Goal: Register for event/course

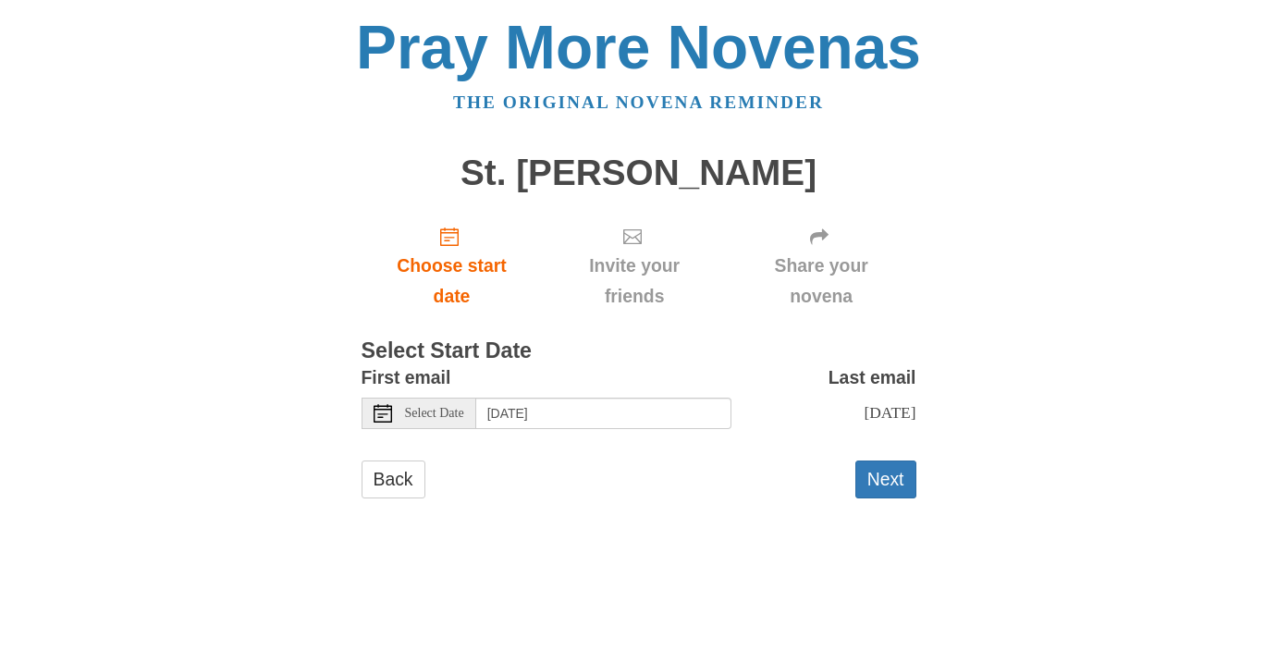
click at [387, 411] on icon at bounding box center [382, 413] width 18 height 18
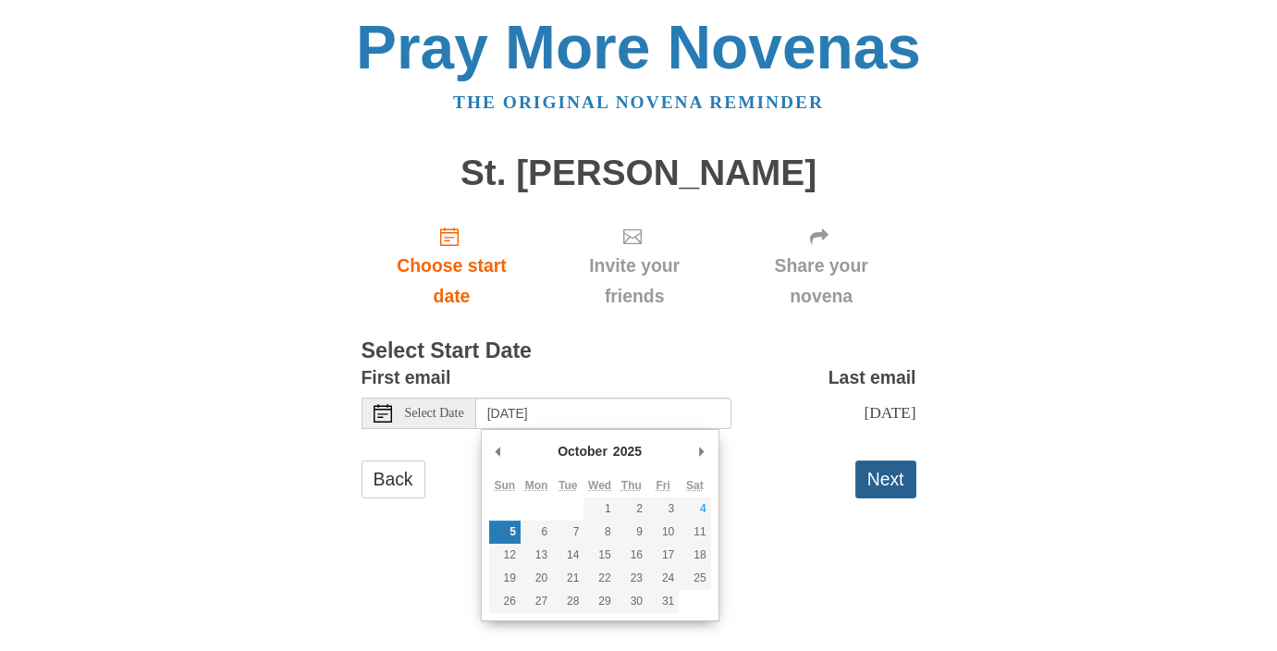
click at [899, 480] on button "Next" at bounding box center [885, 479] width 61 height 38
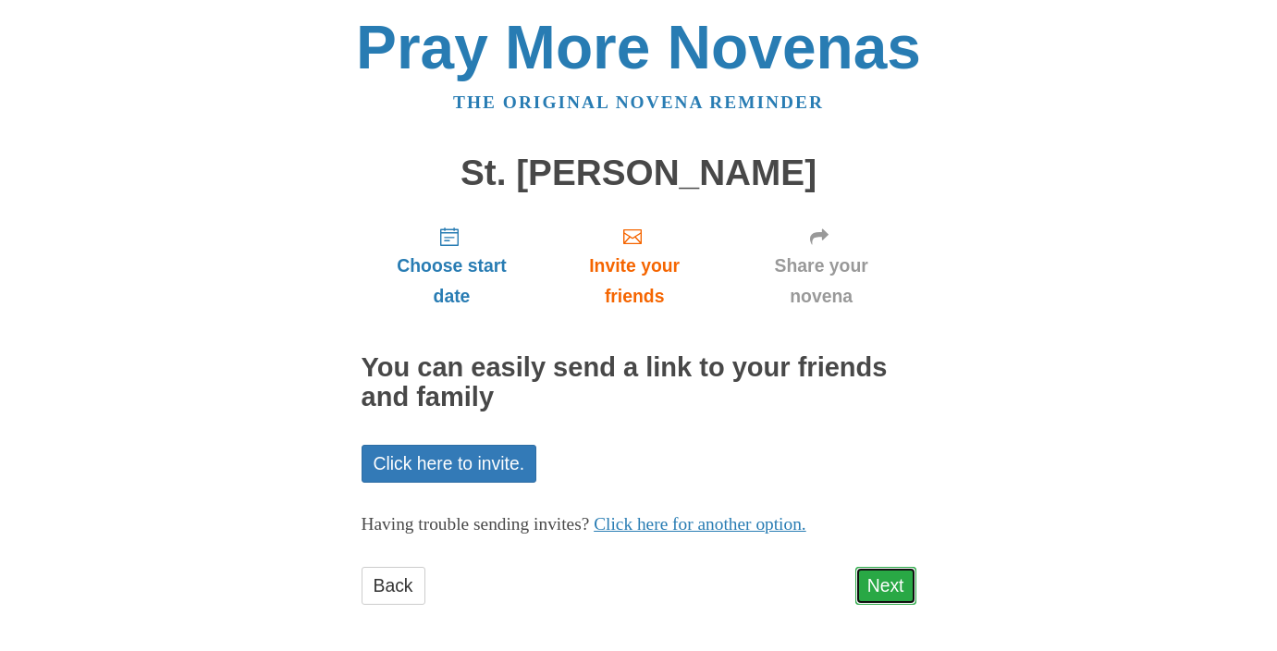
click at [886, 584] on link "Next" at bounding box center [885, 586] width 61 height 38
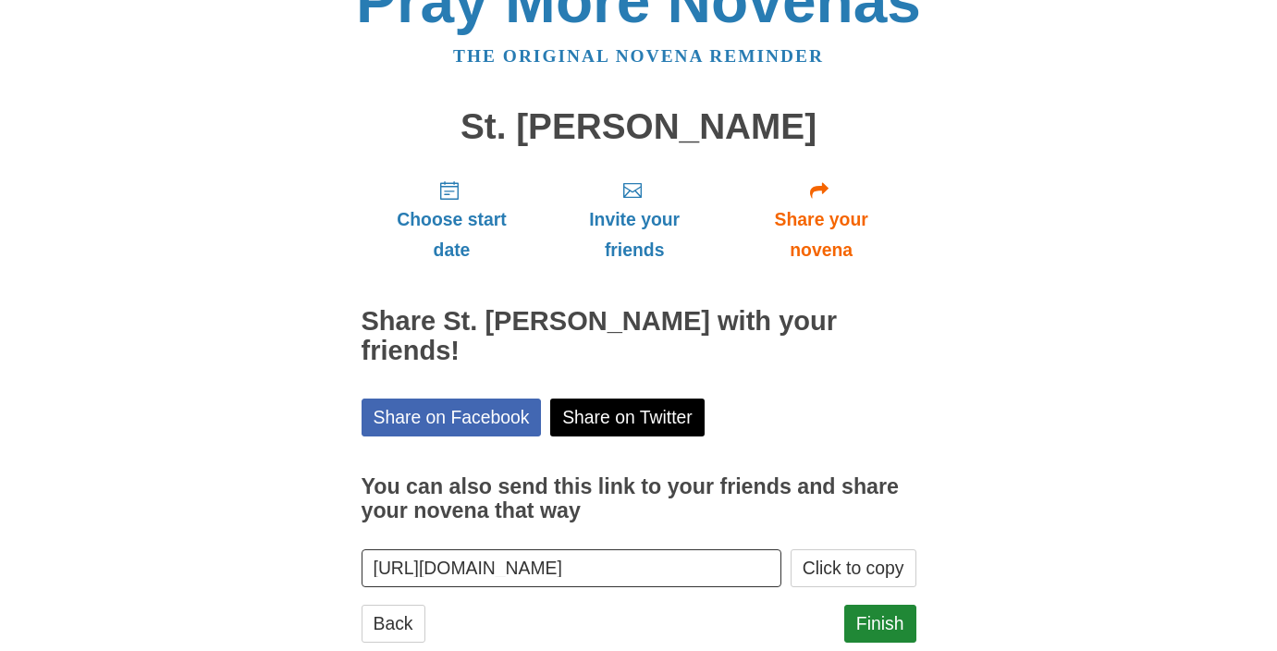
scroll to position [62, 0]
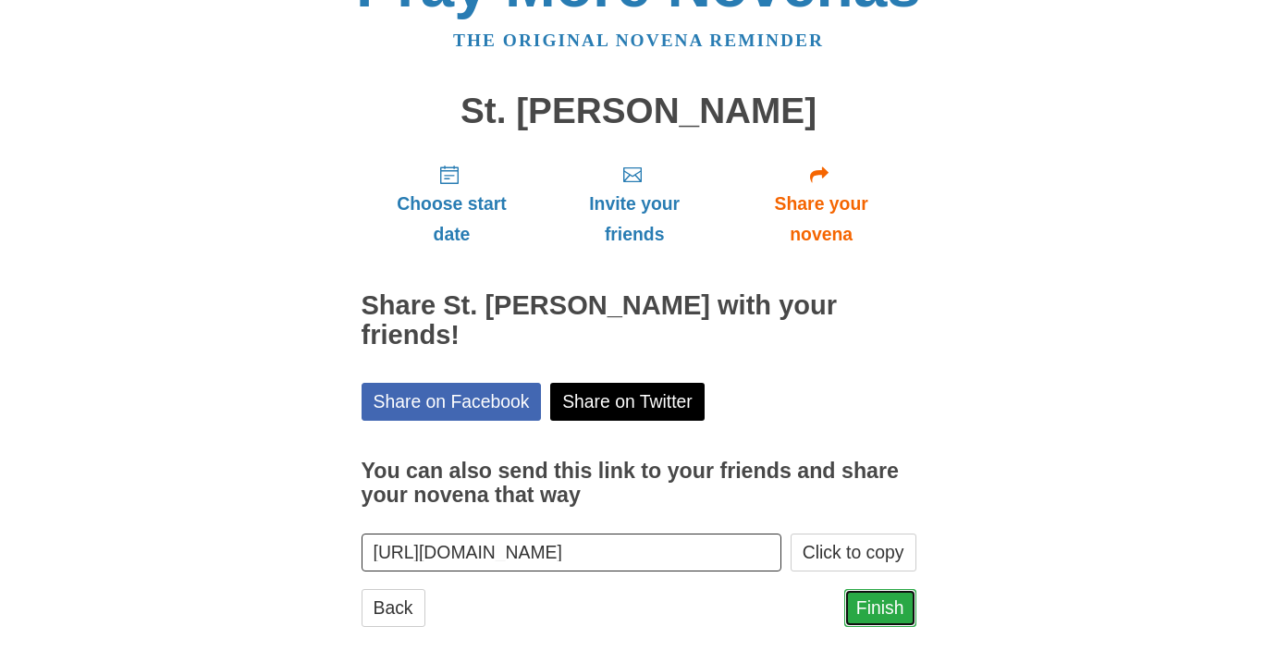
click at [886, 589] on link "Finish" at bounding box center [880, 608] width 72 height 38
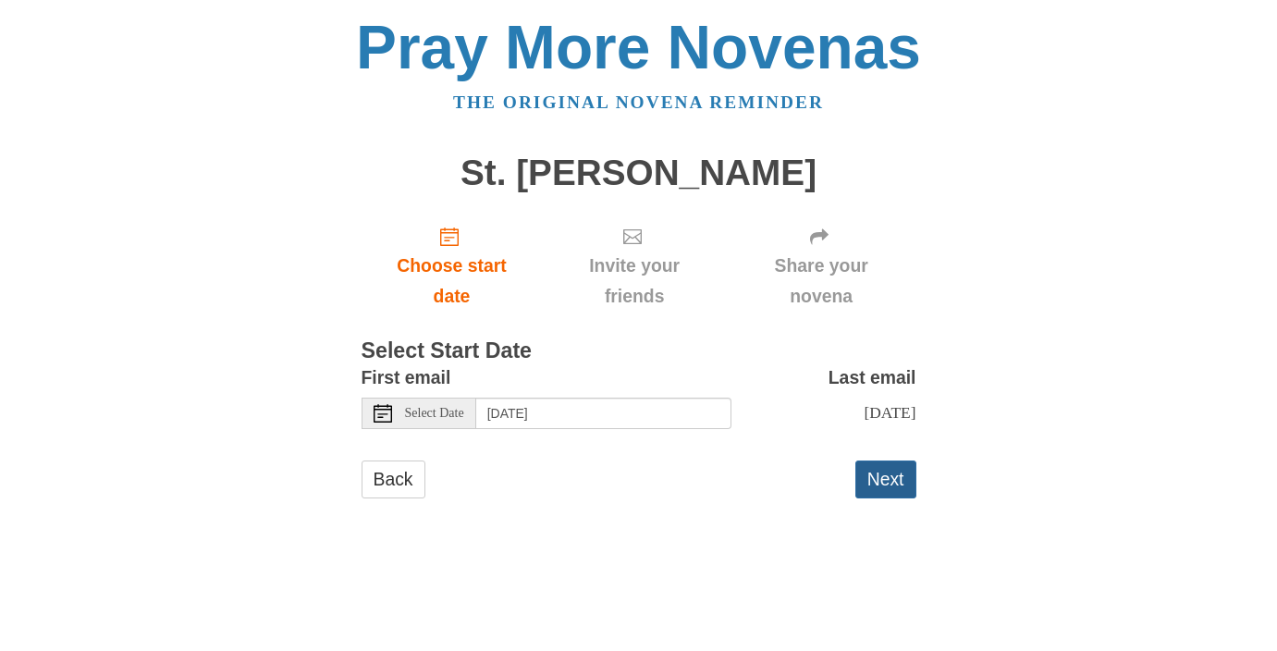
click at [882, 474] on button "Next" at bounding box center [885, 479] width 61 height 38
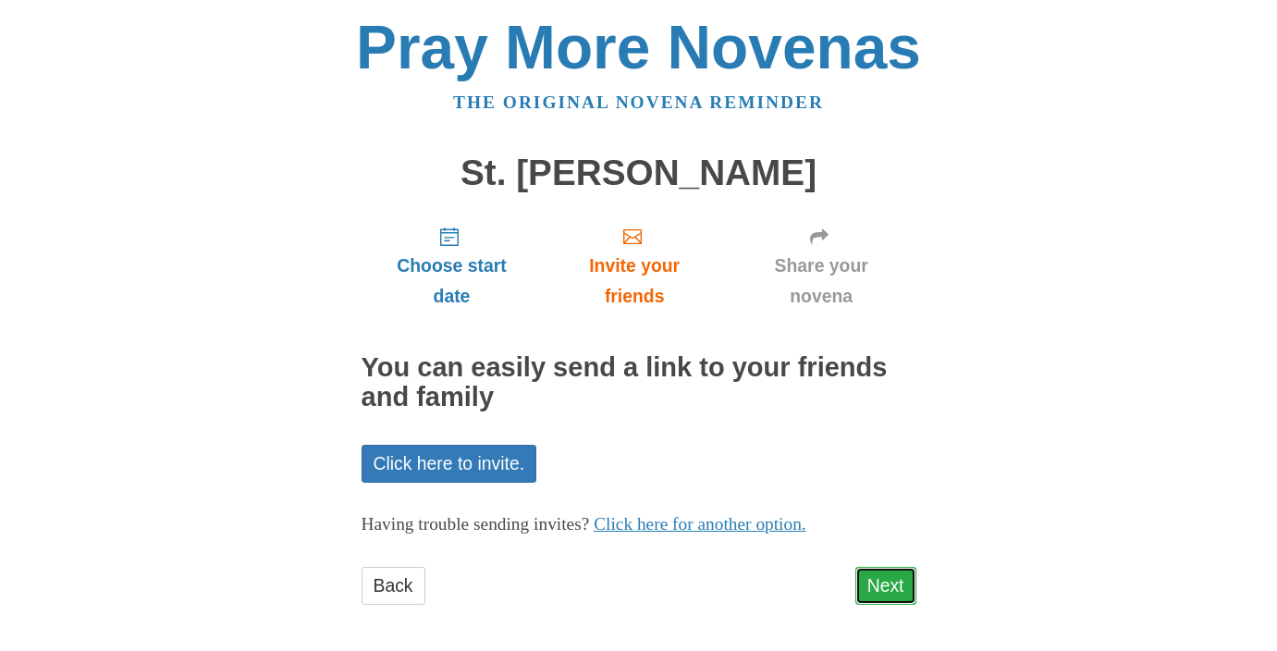
click at [871, 592] on link "Next" at bounding box center [885, 586] width 61 height 38
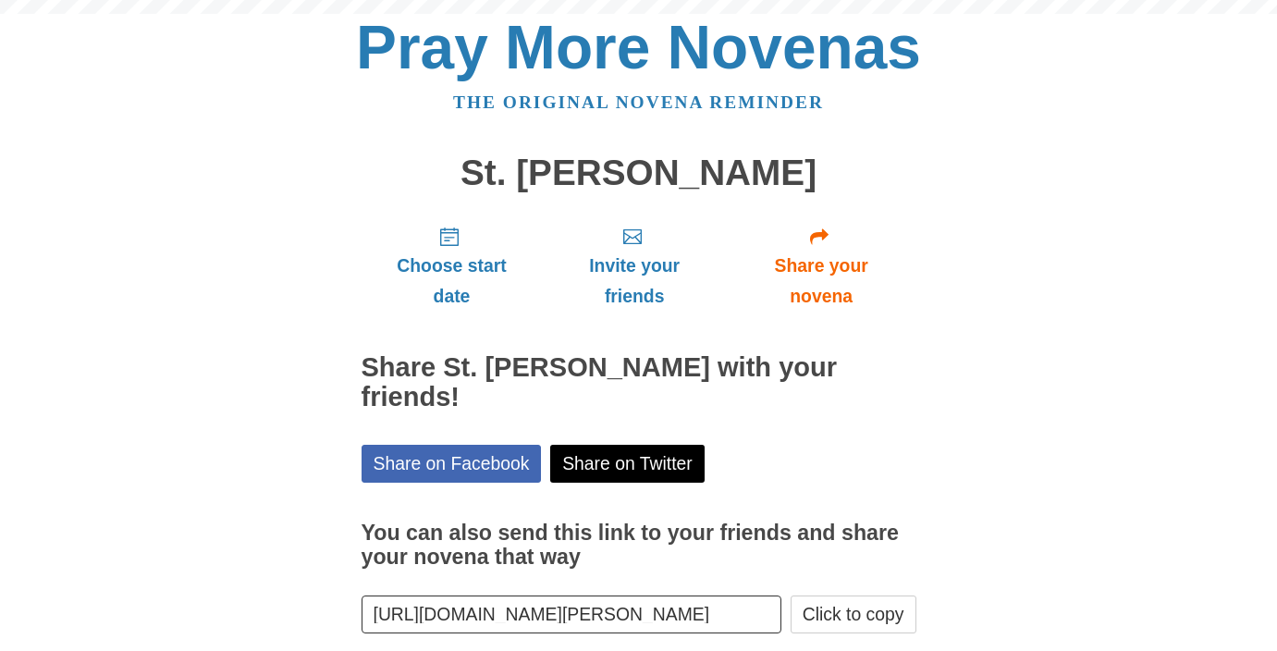
scroll to position [62, 0]
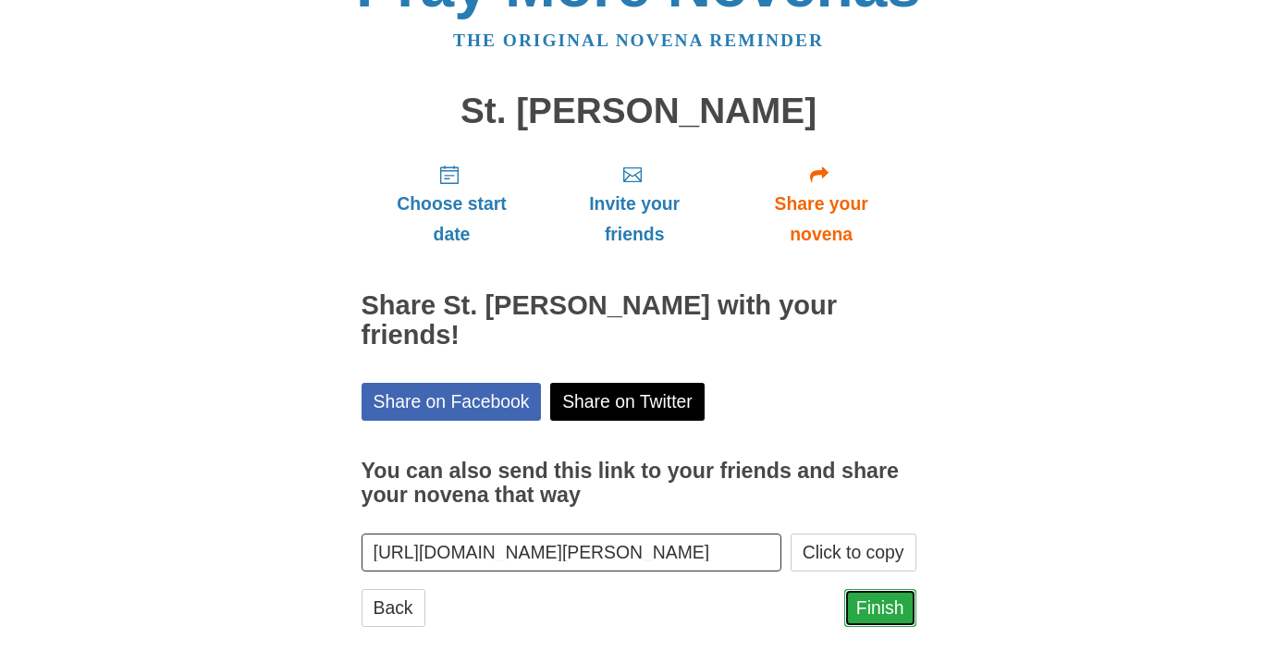
click at [870, 589] on link "Finish" at bounding box center [880, 608] width 72 height 38
